Goal: Task Accomplishment & Management: Manage account settings

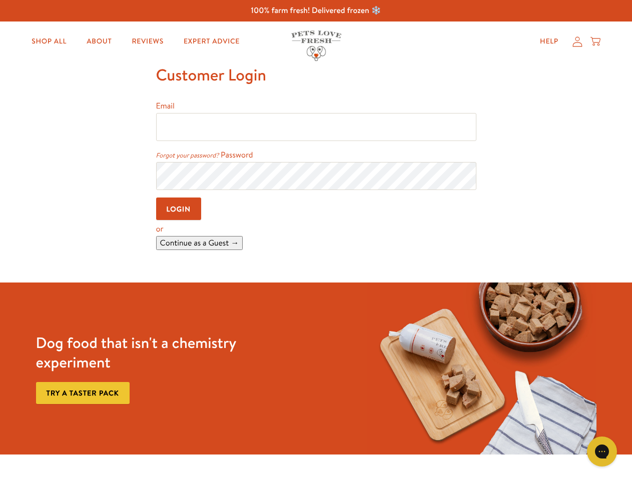
click at [316, 240] on form "Continue as a Guest →" at bounding box center [316, 243] width 320 height 14
click at [188, 156] on link "Forgot your password?" at bounding box center [187, 155] width 63 height 9
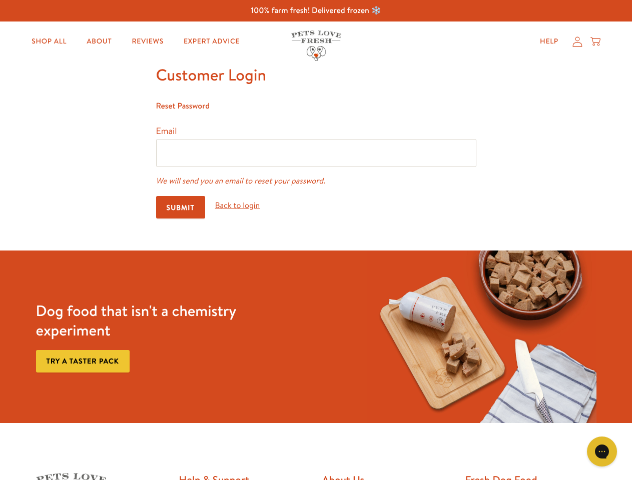
click at [602, 452] on icon "Open gorgias live chat" at bounding box center [602, 452] width 10 height 10
